Goal: Task Accomplishment & Management: Use online tool/utility

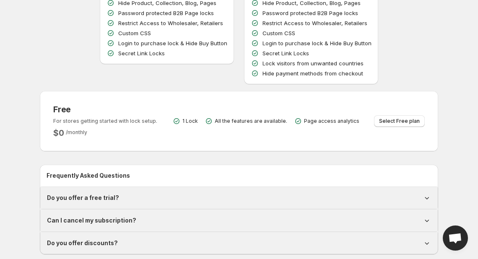
scroll to position [152, 0]
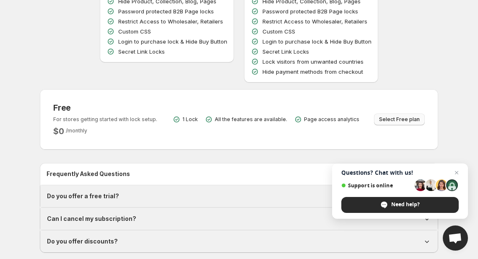
click at [389, 118] on span "Select Free plan" at bounding box center [399, 119] width 41 height 7
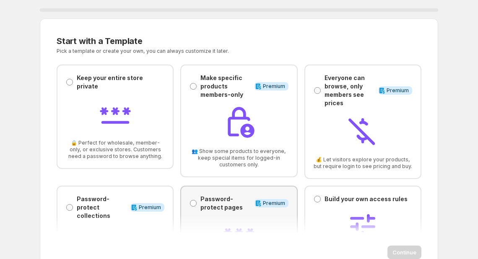
click at [195, 207] on div "Password-protect pages Password-protect pages" at bounding box center [220, 203] width 61 height 17
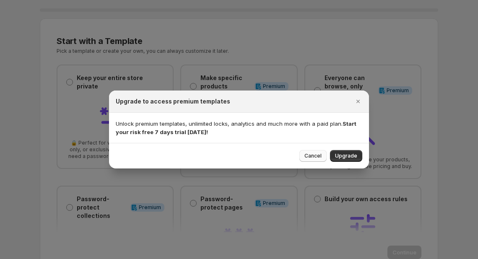
click at [314, 155] on span "Cancel" at bounding box center [312, 156] width 17 height 7
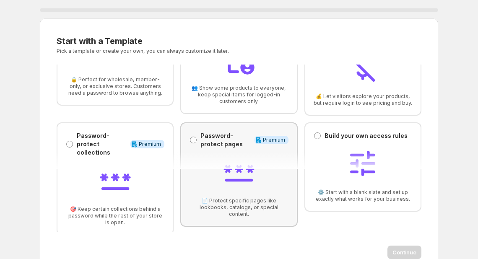
scroll to position [65, 0]
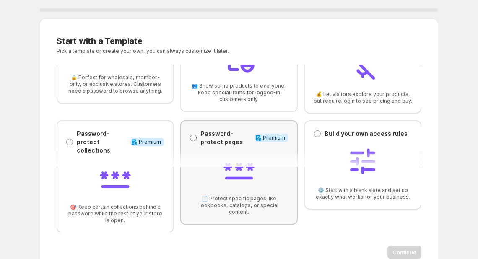
click at [195, 140] on span at bounding box center [194, 138] width 8 height 8
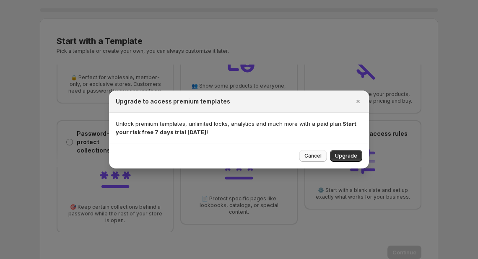
click at [307, 155] on span "Cancel" at bounding box center [312, 156] width 17 height 7
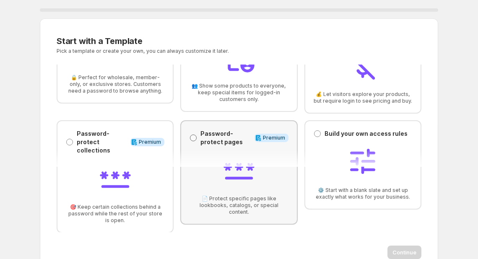
click at [193, 135] on span at bounding box center [193, 138] width 7 height 7
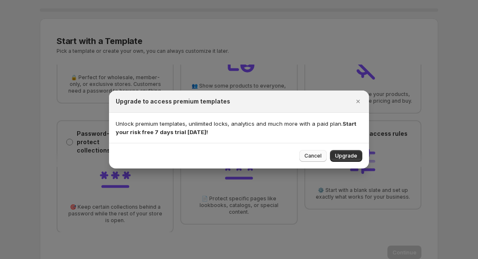
click at [320, 157] on span "Cancel" at bounding box center [312, 156] width 17 height 7
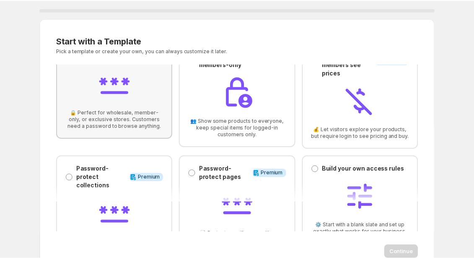
scroll to position [0, 0]
